Goal: Navigation & Orientation: Find specific page/section

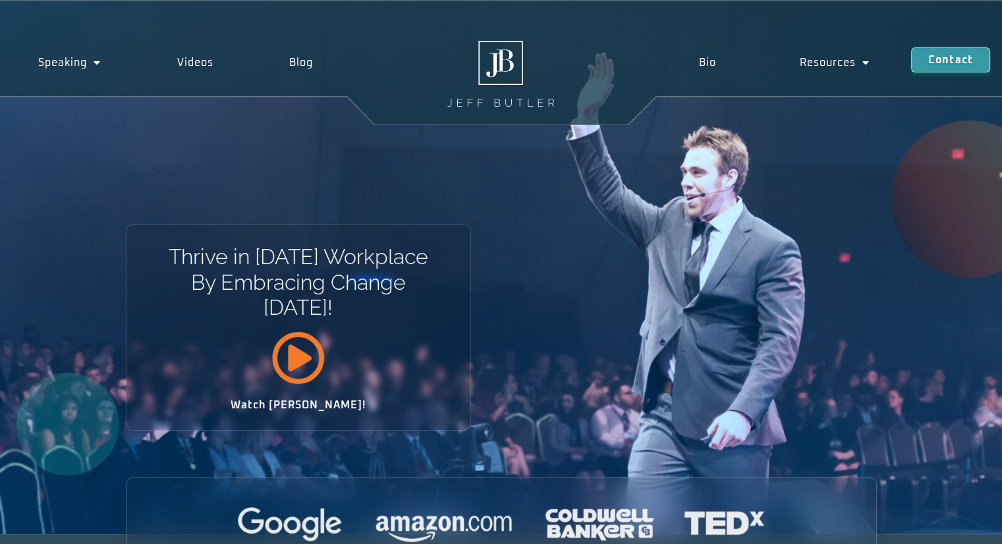
click at [297, 367] on icon at bounding box center [298, 358] width 53 height 53
click at [713, 56] on link "Bio" at bounding box center [708, 62] width 101 height 30
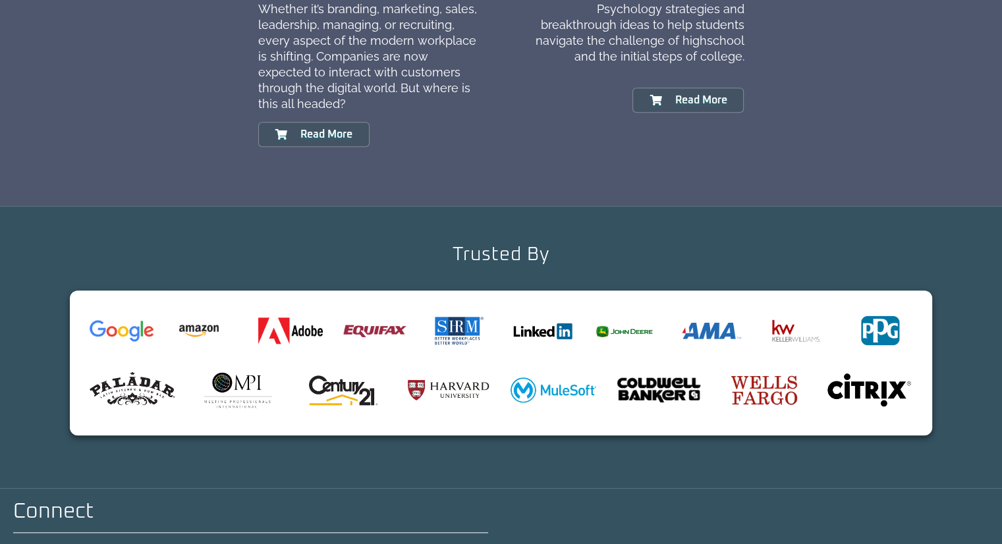
scroll to position [1542, 0]
